Goal: Task Accomplishment & Management: Use online tool/utility

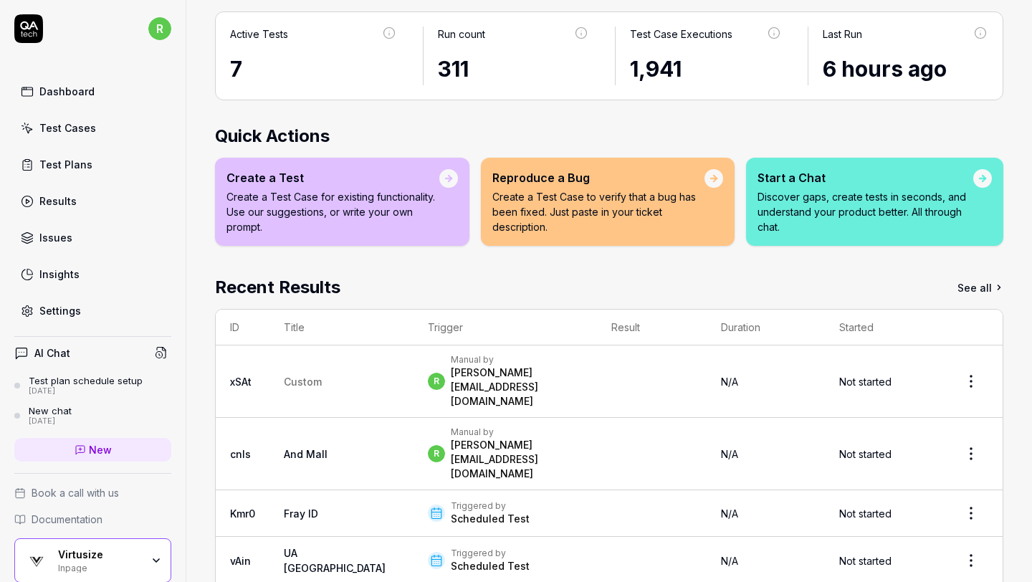
scroll to position [107, 0]
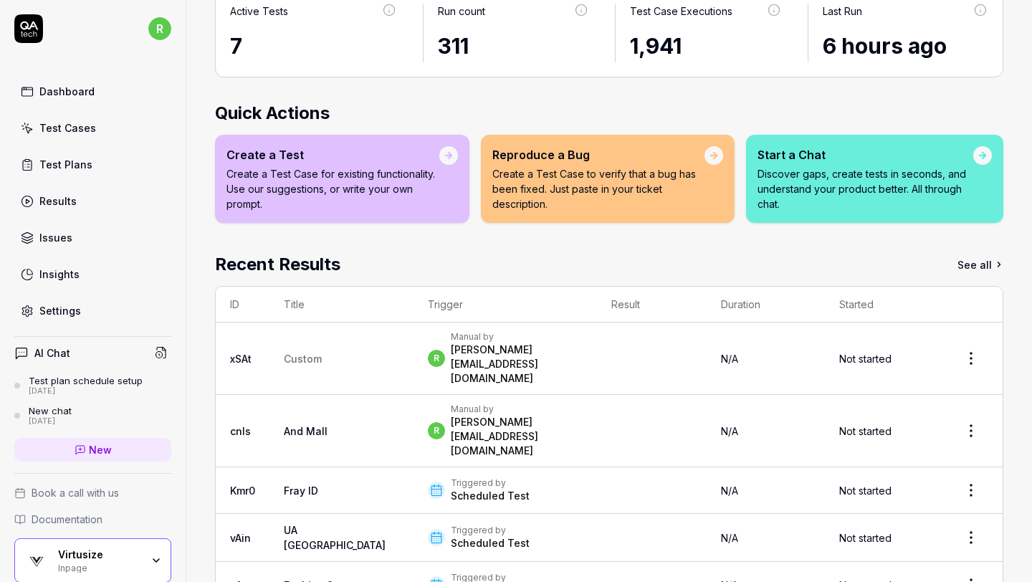
click at [105, 200] on link "Results" at bounding box center [92, 201] width 157 height 28
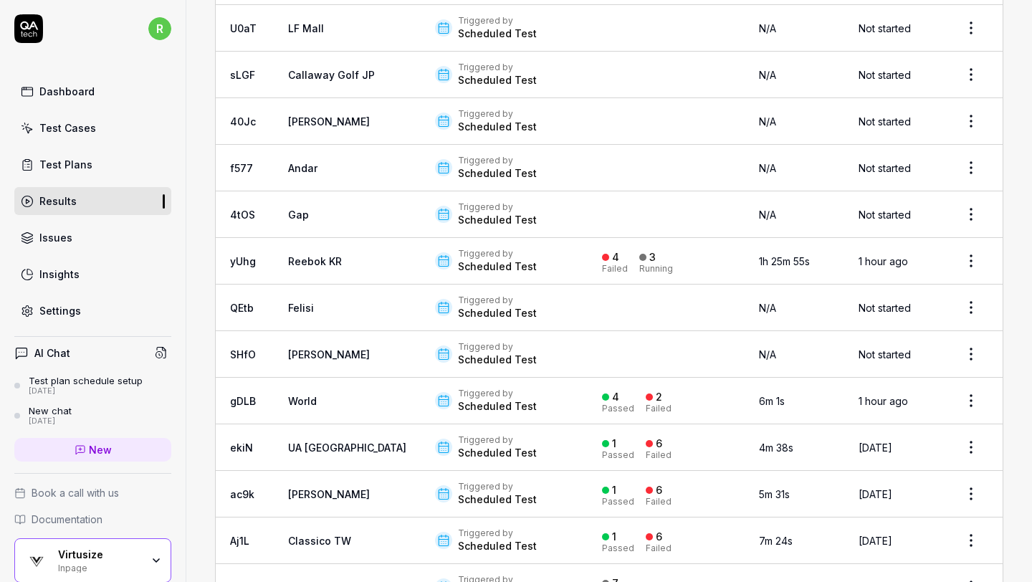
scroll to position [1961, 0]
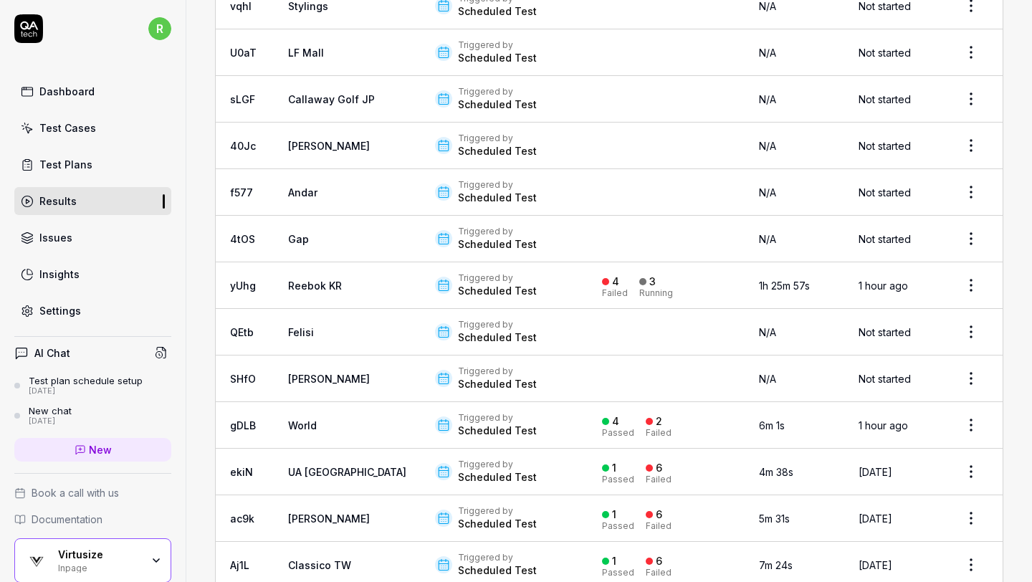
click at [977, 187] on html "r Dashboard Test Cases Test Plans Results Issues Insights Settings AI Chat Test…" at bounding box center [516, 291] width 1032 height 582
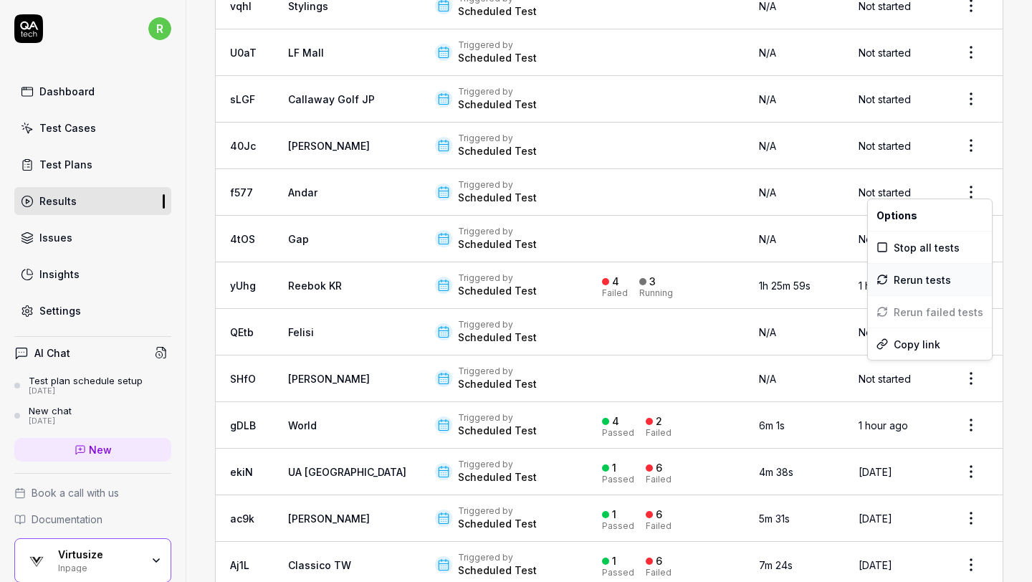
click at [928, 277] on div "Rerun tests" at bounding box center [930, 280] width 124 height 32
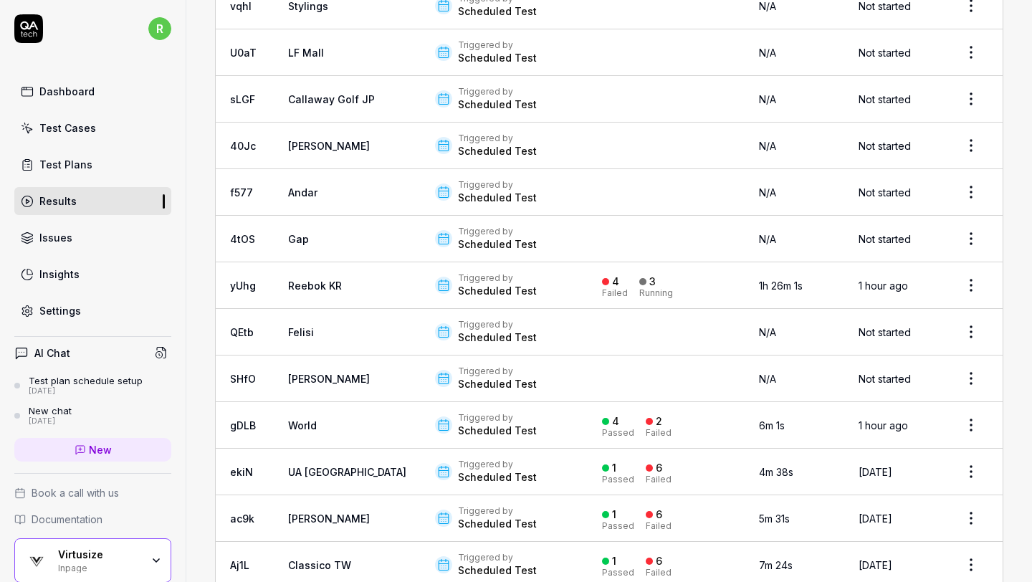
click at [965, 273] on html "r Dashboard Test Cases Test Plans Results Issues Insights Settings AI Chat Test…" at bounding box center [516, 291] width 1032 height 582
click at [922, 365] on div "Rerun tests" at bounding box center [930, 372] width 124 height 32
click at [967, 321] on html "r Dashboard Test Cases Test Plans Results Issues Insights Settings AI Chat Test…" at bounding box center [516, 291] width 1032 height 582
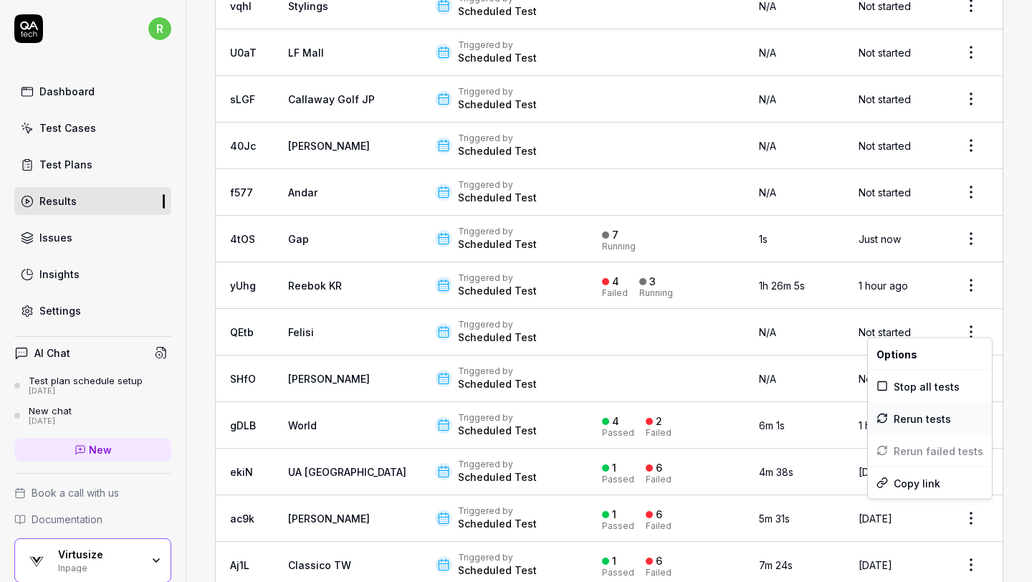
click at [929, 416] on div "Rerun tests" at bounding box center [930, 419] width 124 height 32
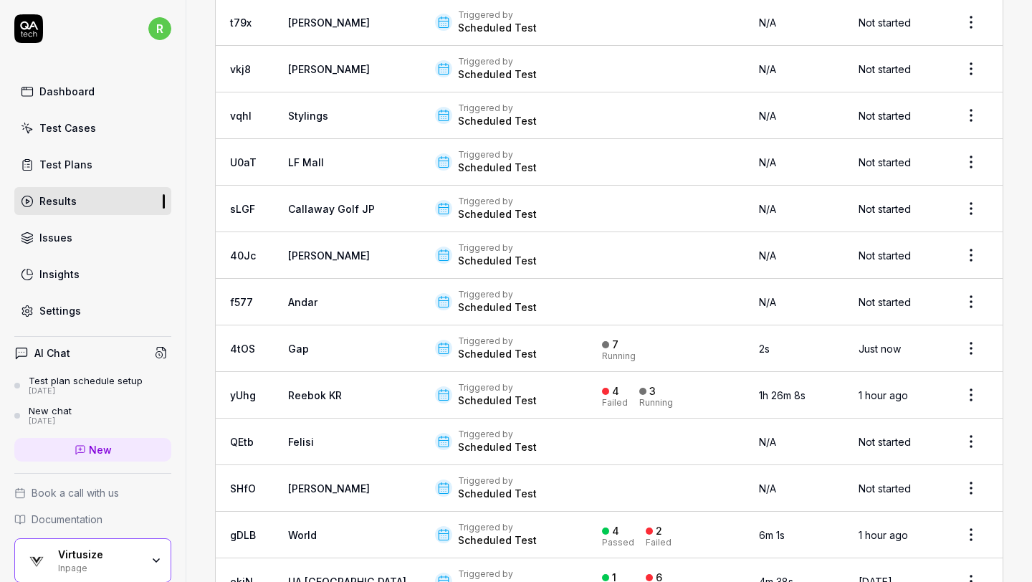
scroll to position [1849, 0]
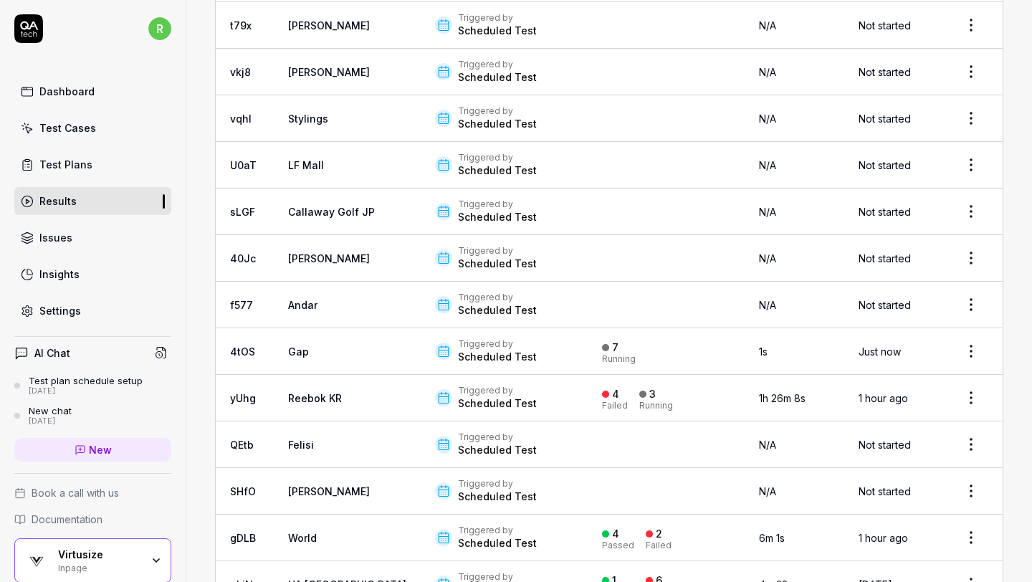
click at [970, 246] on html "r Dashboard Test Cases Test Plans Results Issues Insights Settings AI Chat Test…" at bounding box center [516, 291] width 1032 height 582
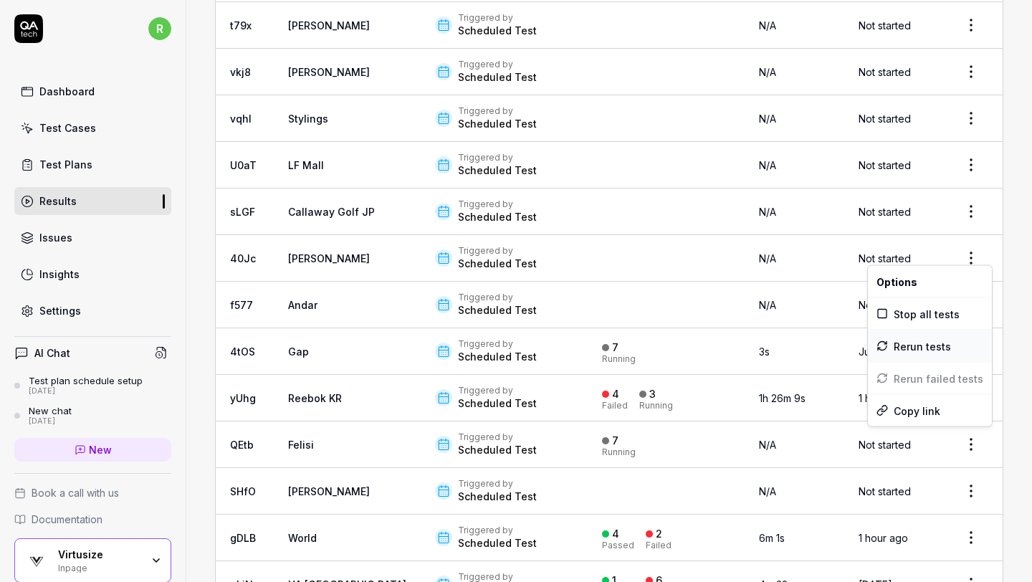
click at [939, 336] on div "Rerun tests" at bounding box center [930, 346] width 124 height 32
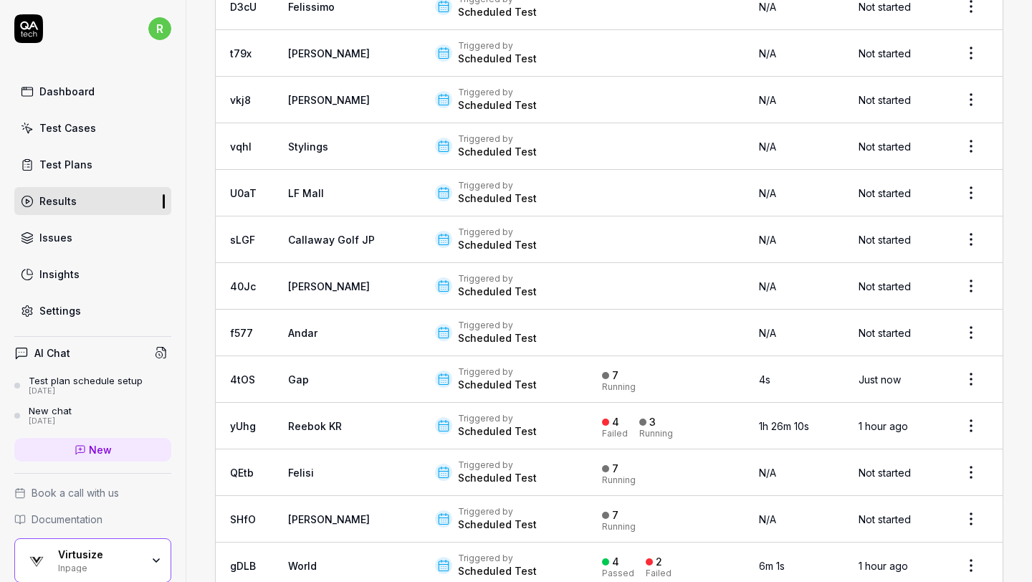
scroll to position [1812, 0]
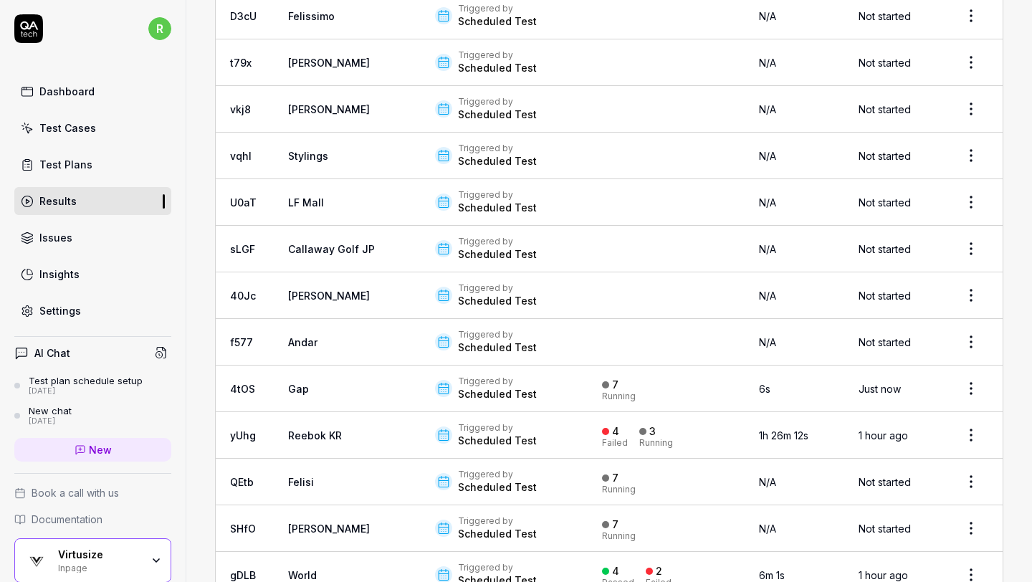
click at [969, 234] on html "r Dashboard Test Cases Test Plans Results Issues Insights Settings AI Chat Test…" at bounding box center [516, 291] width 1032 height 582
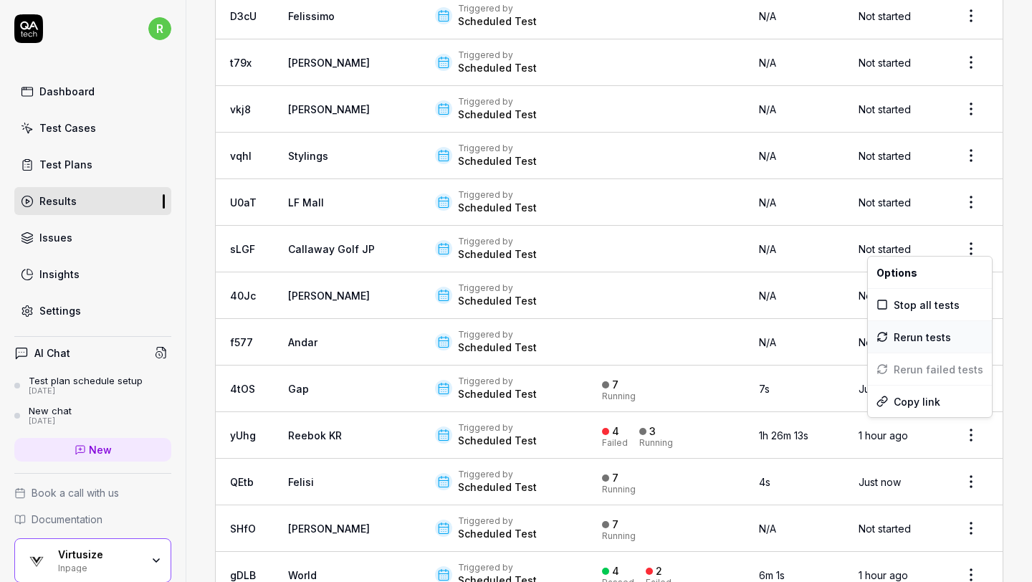
click at [929, 340] on div "Rerun tests" at bounding box center [930, 337] width 124 height 32
click at [967, 198] on html "r Dashboard Test Cases Test Plans Results Issues Insights Settings AI Chat Test…" at bounding box center [516, 291] width 1032 height 582
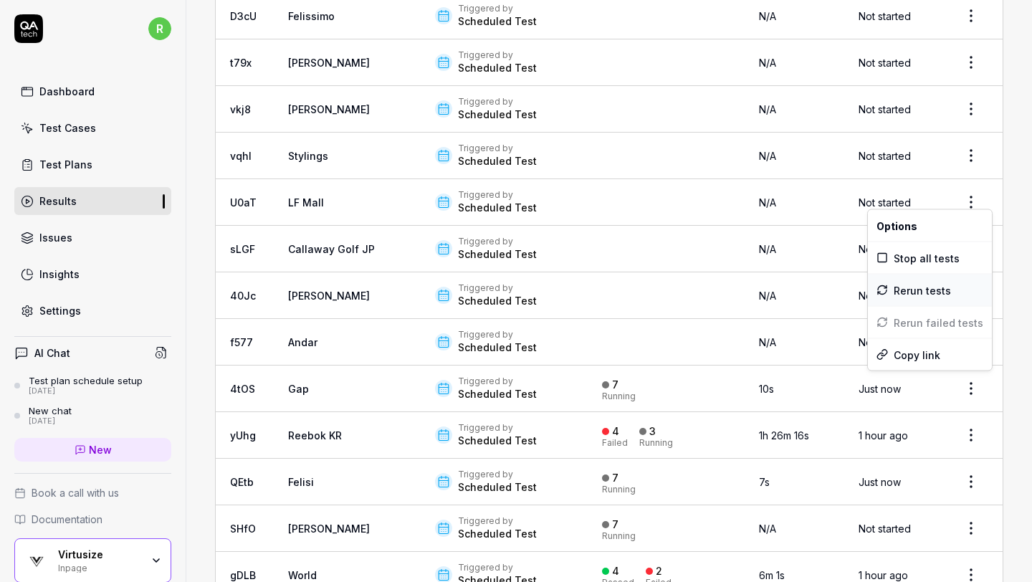
click at [942, 290] on div "Rerun tests" at bounding box center [930, 290] width 124 height 32
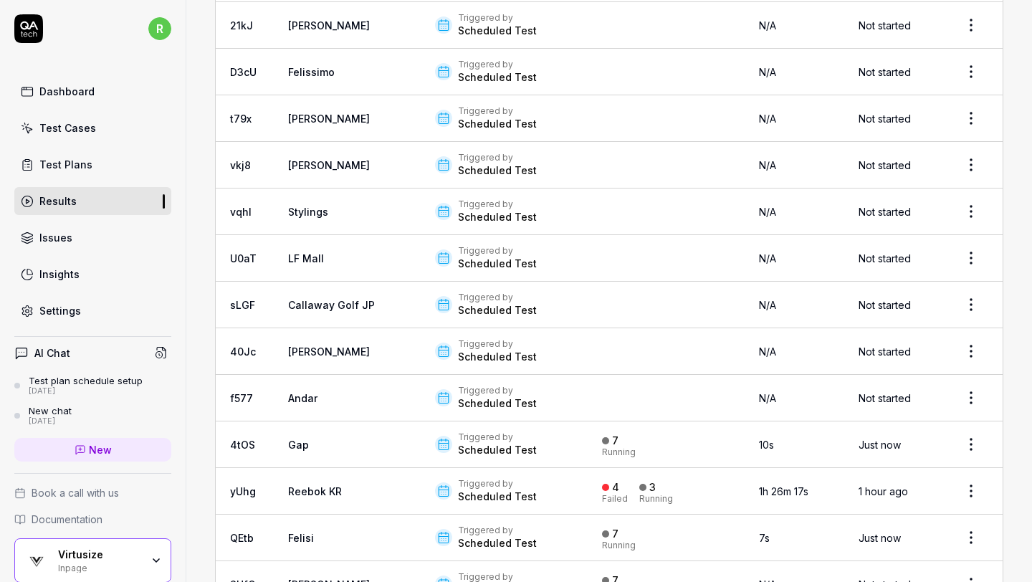
scroll to position [1751, 0]
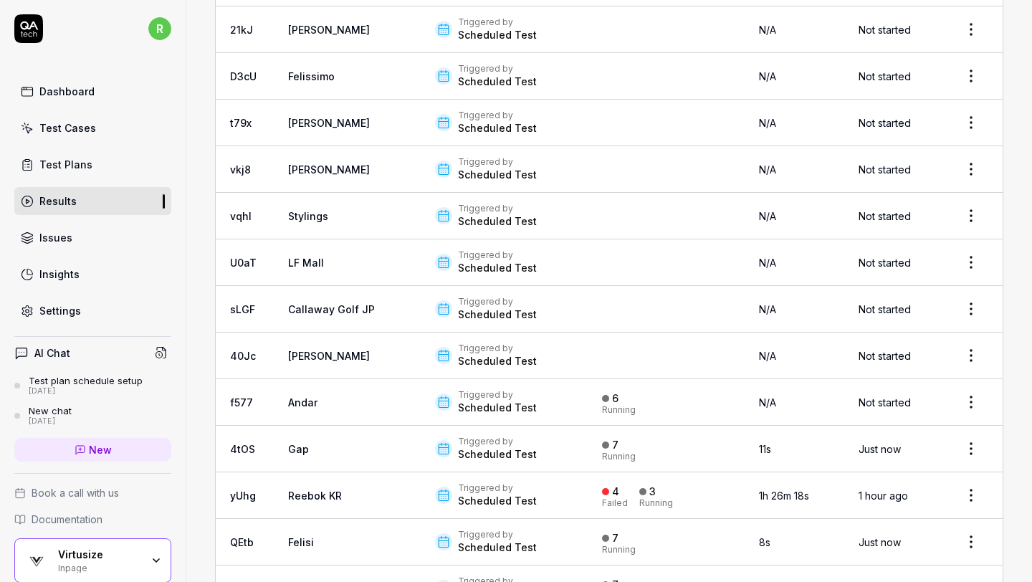
click at [966, 161] on html "r Dashboard Test Cases Test Plans Results Issues Insights Settings AI Chat Test…" at bounding box center [516, 291] width 1032 height 582
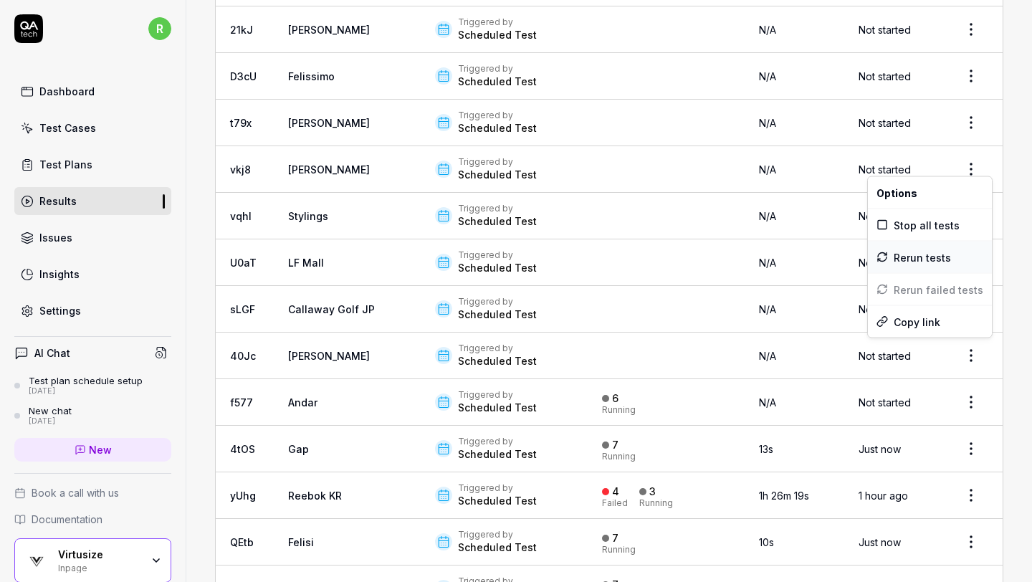
click at [917, 247] on div "Rerun tests" at bounding box center [930, 258] width 124 height 32
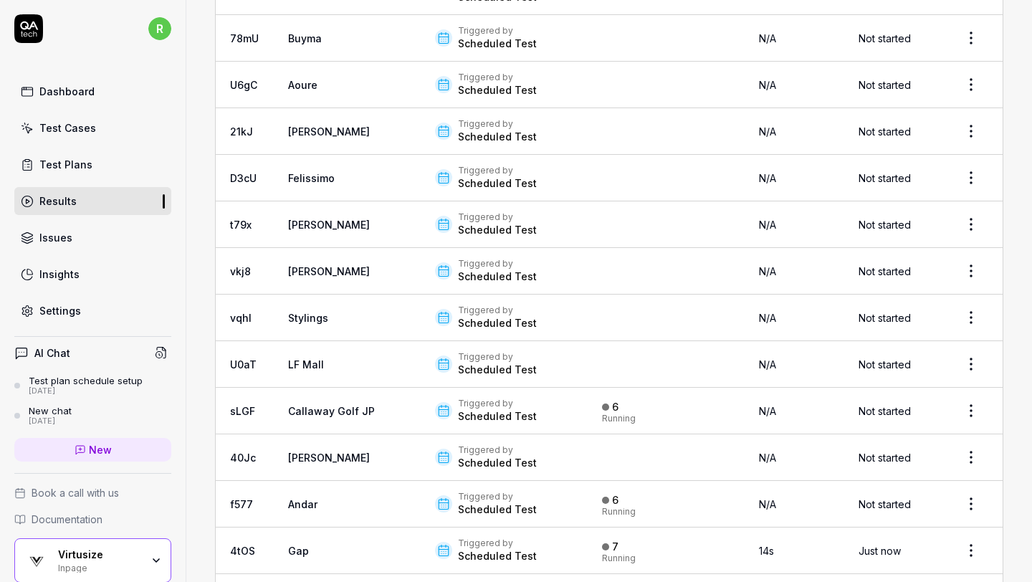
scroll to position [1645, 0]
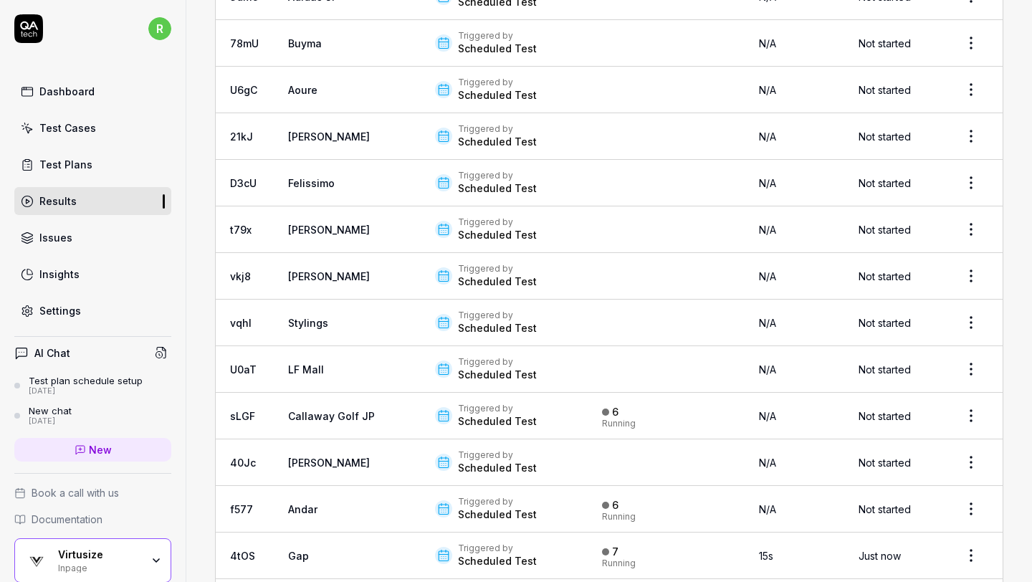
click at [967, 221] on html "r Dashboard Test Cases Test Plans Results Issues Insights Settings AI Chat Test…" at bounding box center [516, 291] width 1032 height 582
click at [934, 314] on div "Rerun tests" at bounding box center [930, 318] width 124 height 32
click at [977, 168] on html "r Dashboard Test Cases Test Plans Results Issues Insights Settings AI Chat Test…" at bounding box center [516, 291] width 1032 height 582
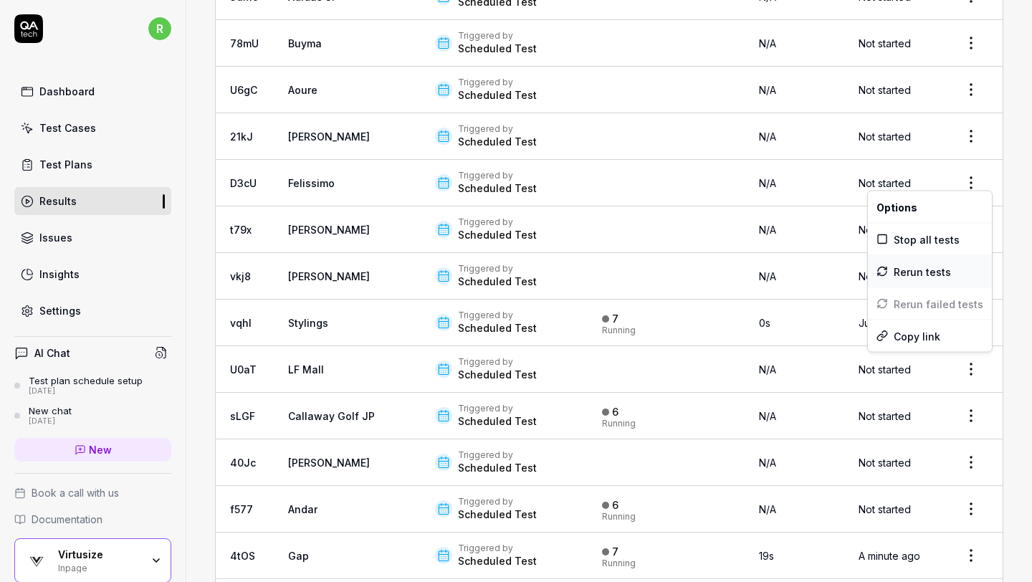
click at [915, 267] on div "Rerun tests" at bounding box center [930, 272] width 124 height 32
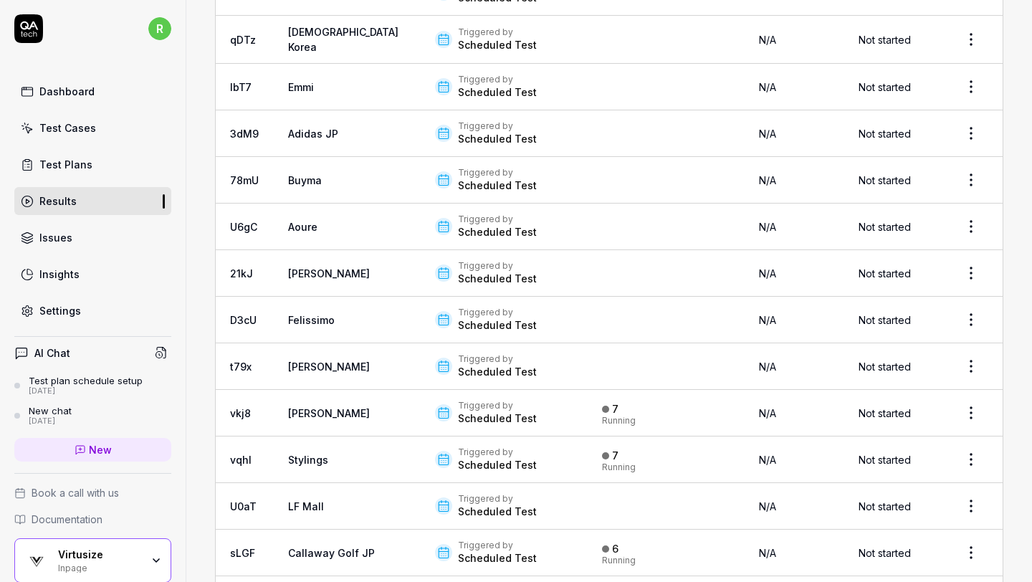
scroll to position [1507, 0]
click at [968, 217] on html "r Dashboard Test Cases Test Plans Results Issues Insights Settings AI Chat Test…" at bounding box center [516, 291] width 1032 height 582
click at [920, 322] on div "Rerun tests" at bounding box center [930, 317] width 124 height 32
click at [974, 168] on html "r Dashboard Test Cases Test Plans Results Issues Insights Settings AI Chat Test…" at bounding box center [516, 291] width 1032 height 582
click at [932, 274] on div "Rerun tests" at bounding box center [930, 270] width 124 height 32
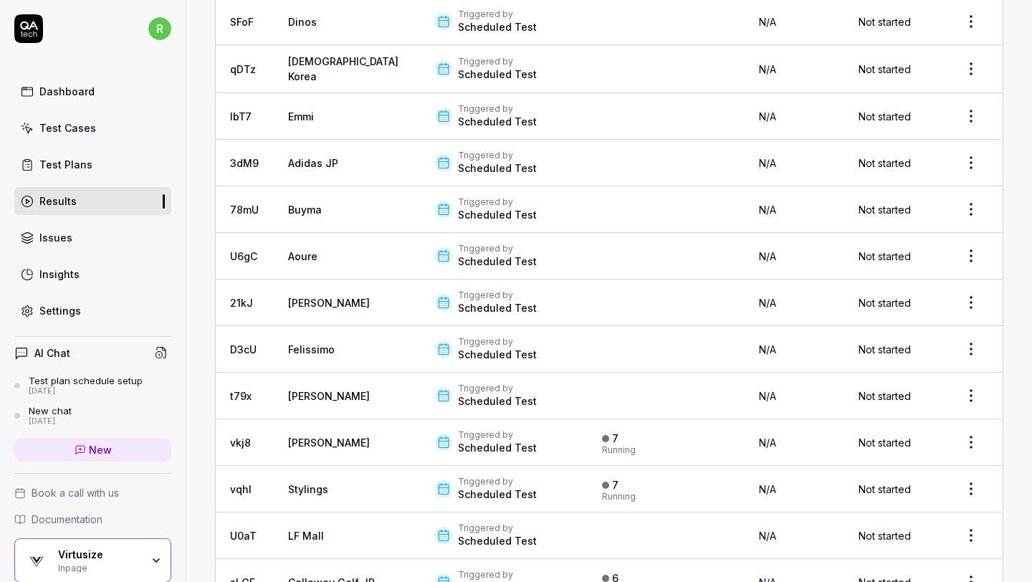
scroll to position [1475, 0]
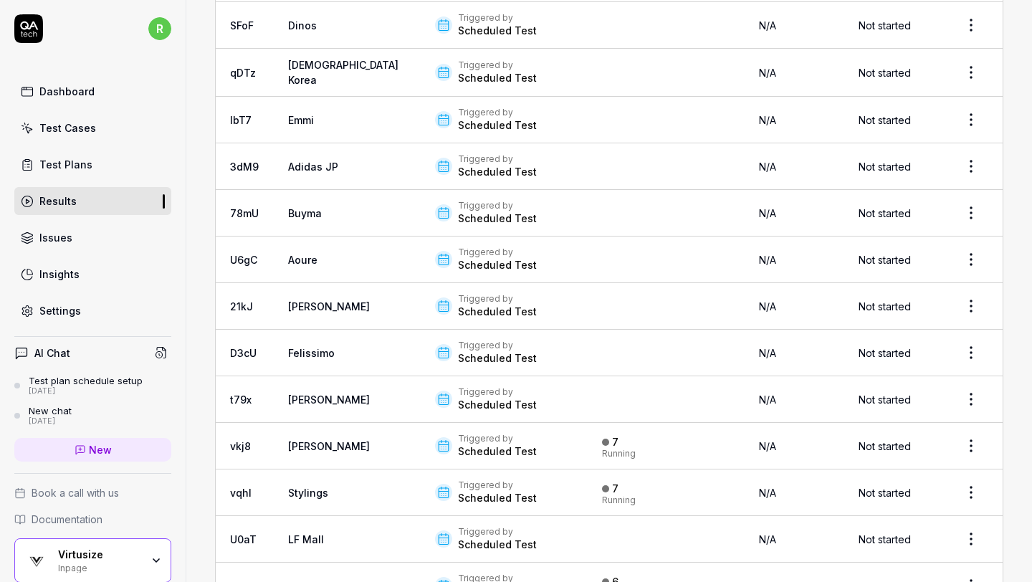
click at [965, 161] on html "r Dashboard Test Cases Test Plans Results Issues Insights Settings AI Chat Test…" at bounding box center [516, 291] width 1032 height 582
click at [920, 258] on div "Rerun tests" at bounding box center [930, 257] width 124 height 32
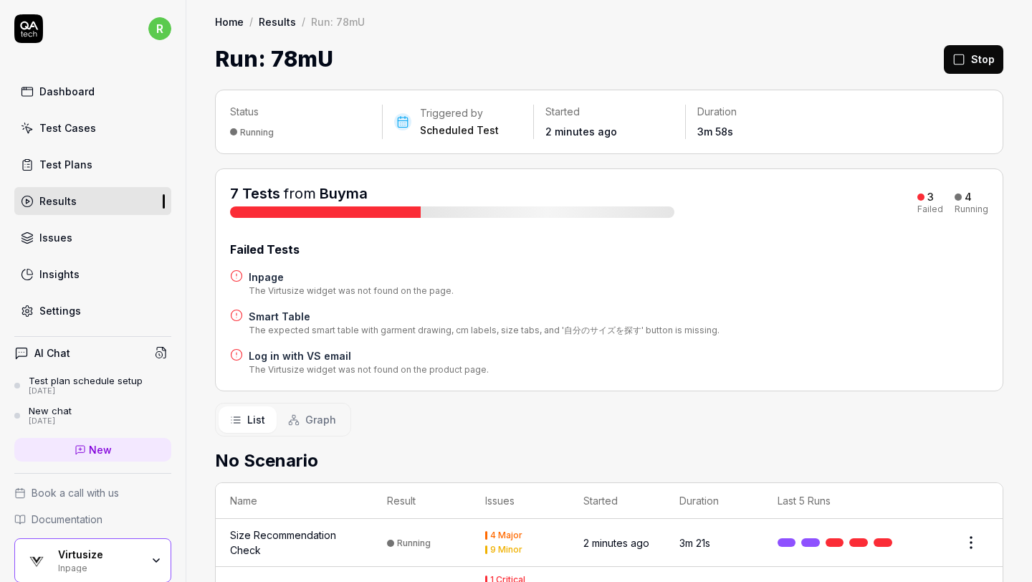
click at [698, 72] on div "Run: 78mU Stop" at bounding box center [609, 59] width 788 height 32
